Goal: Task Accomplishment & Management: Use online tool/utility

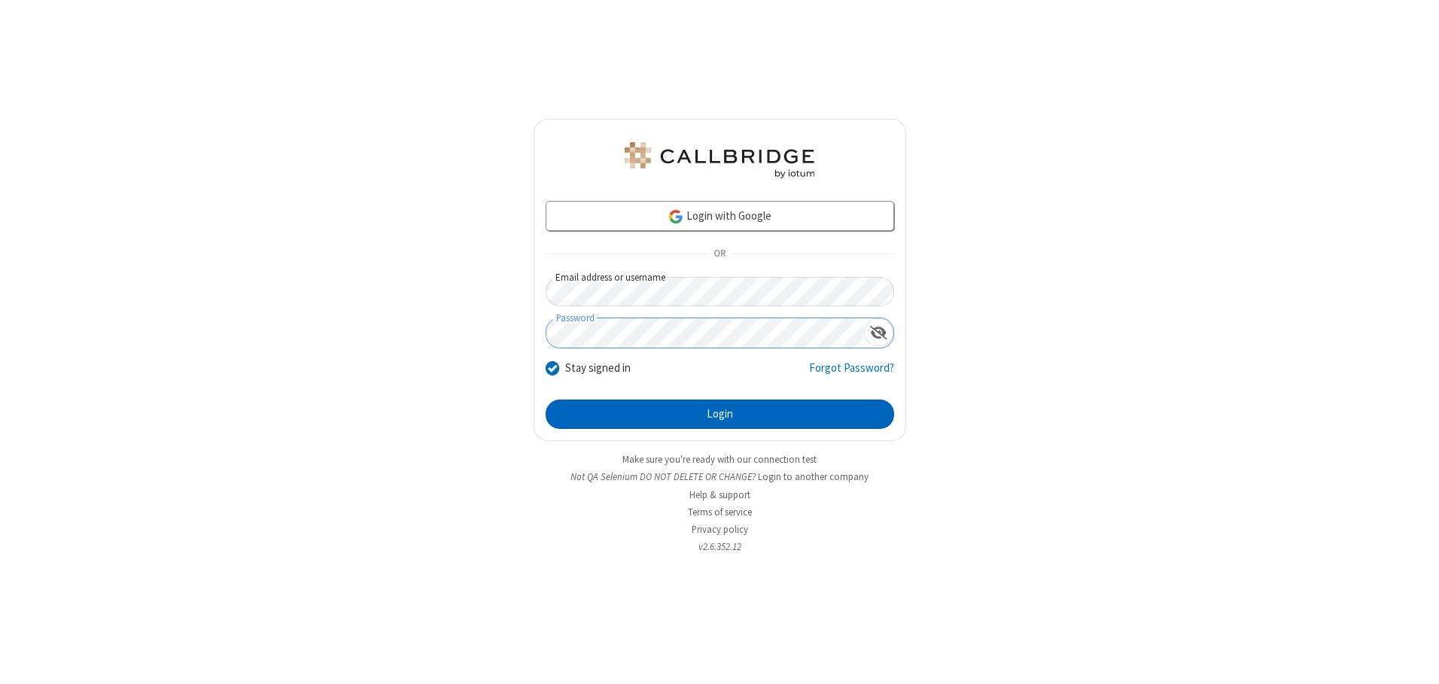
click at [720, 414] on button "Login" at bounding box center [720, 415] width 349 height 30
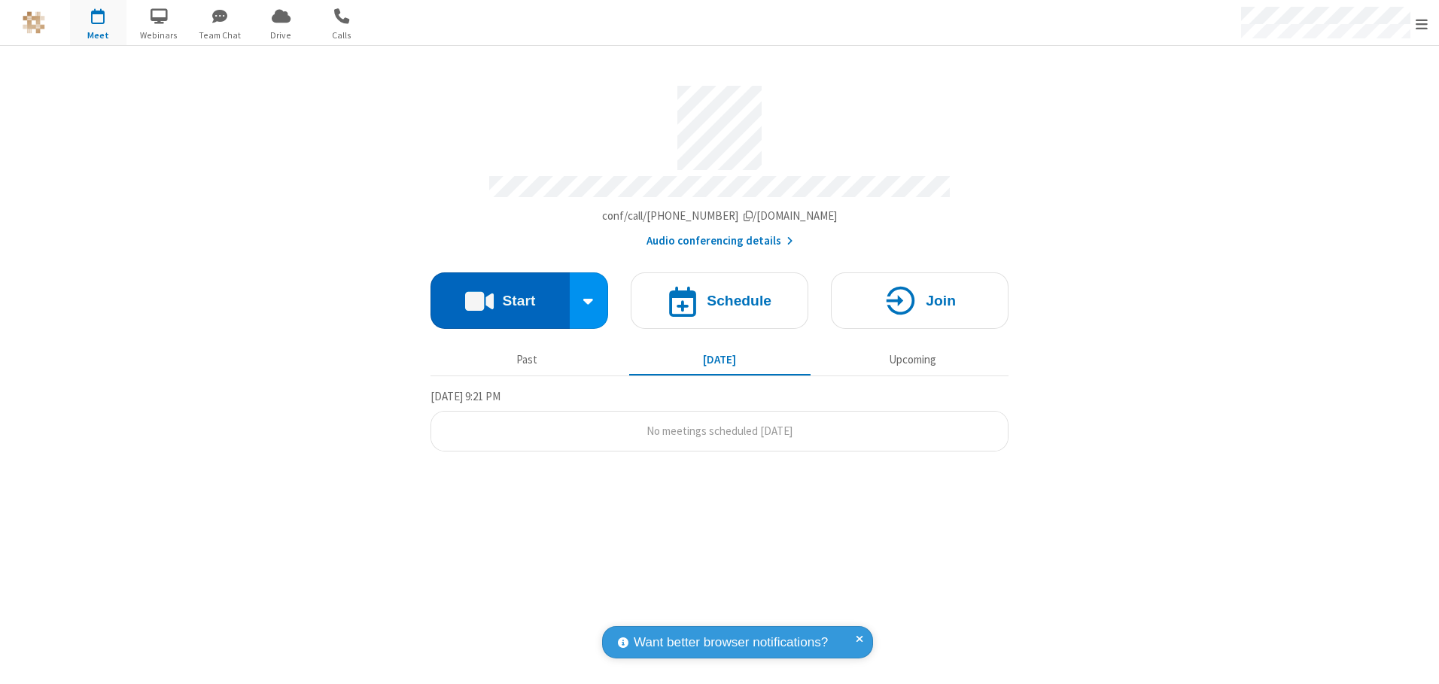
click at [500, 295] on button "Start" at bounding box center [500, 301] width 139 height 56
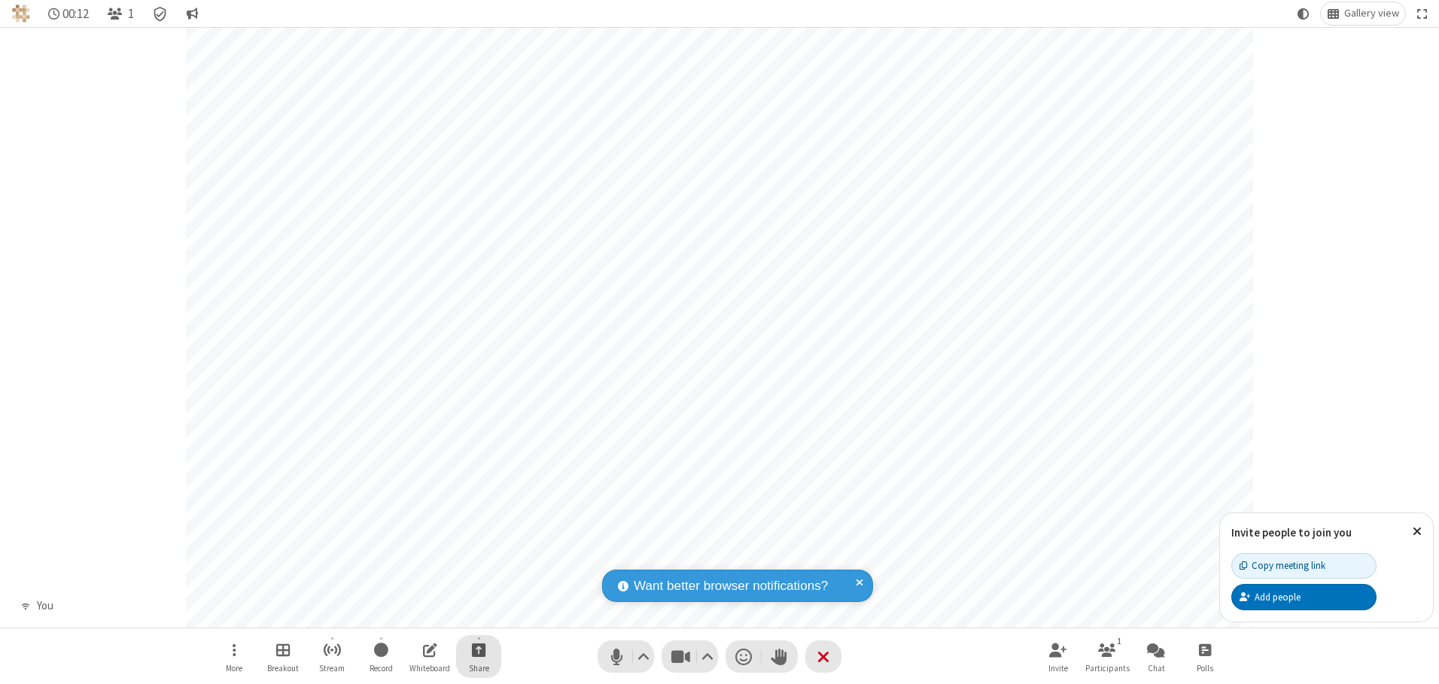
click at [479, 650] on span "Start sharing" at bounding box center [479, 650] width 14 height 19
click at [418, 614] on span "Share my screen" at bounding box center [418, 614] width 17 height 13
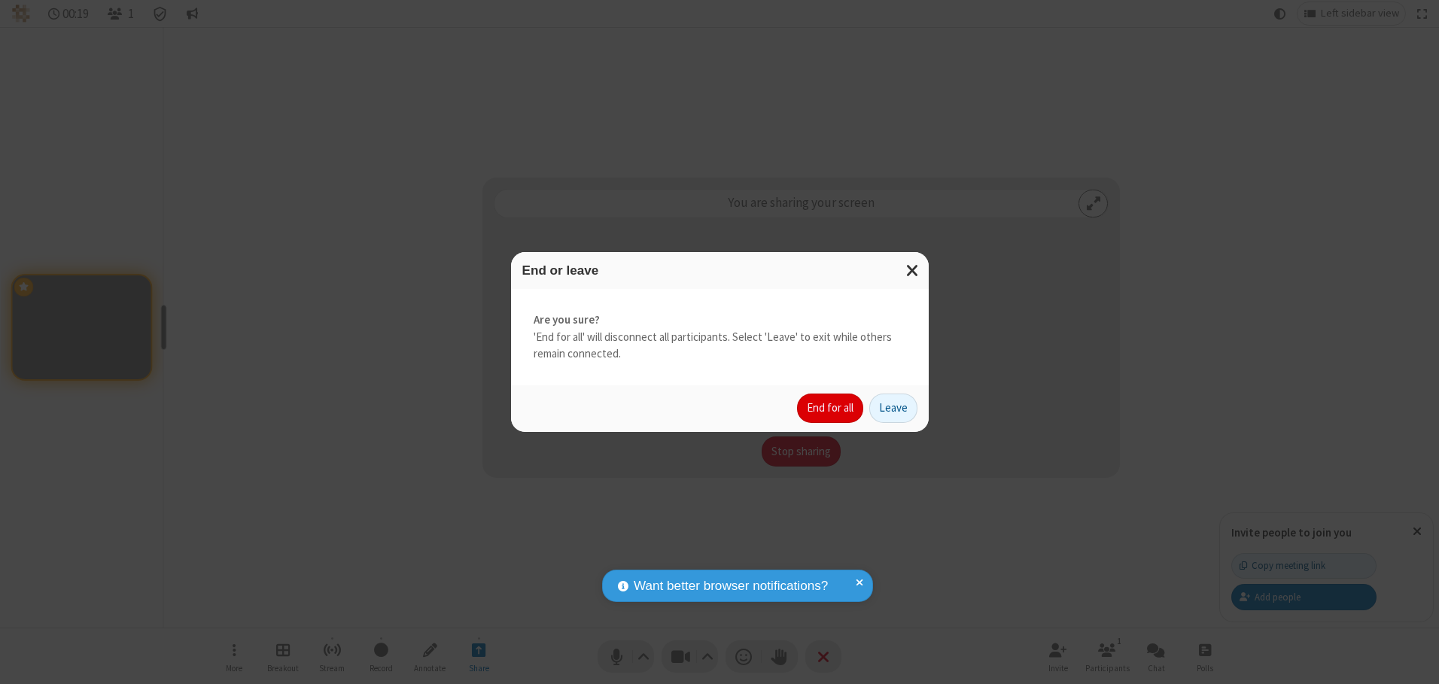
click at [831, 408] on button "End for all" at bounding box center [830, 409] width 66 height 30
